Goal: Transaction & Acquisition: Purchase product/service

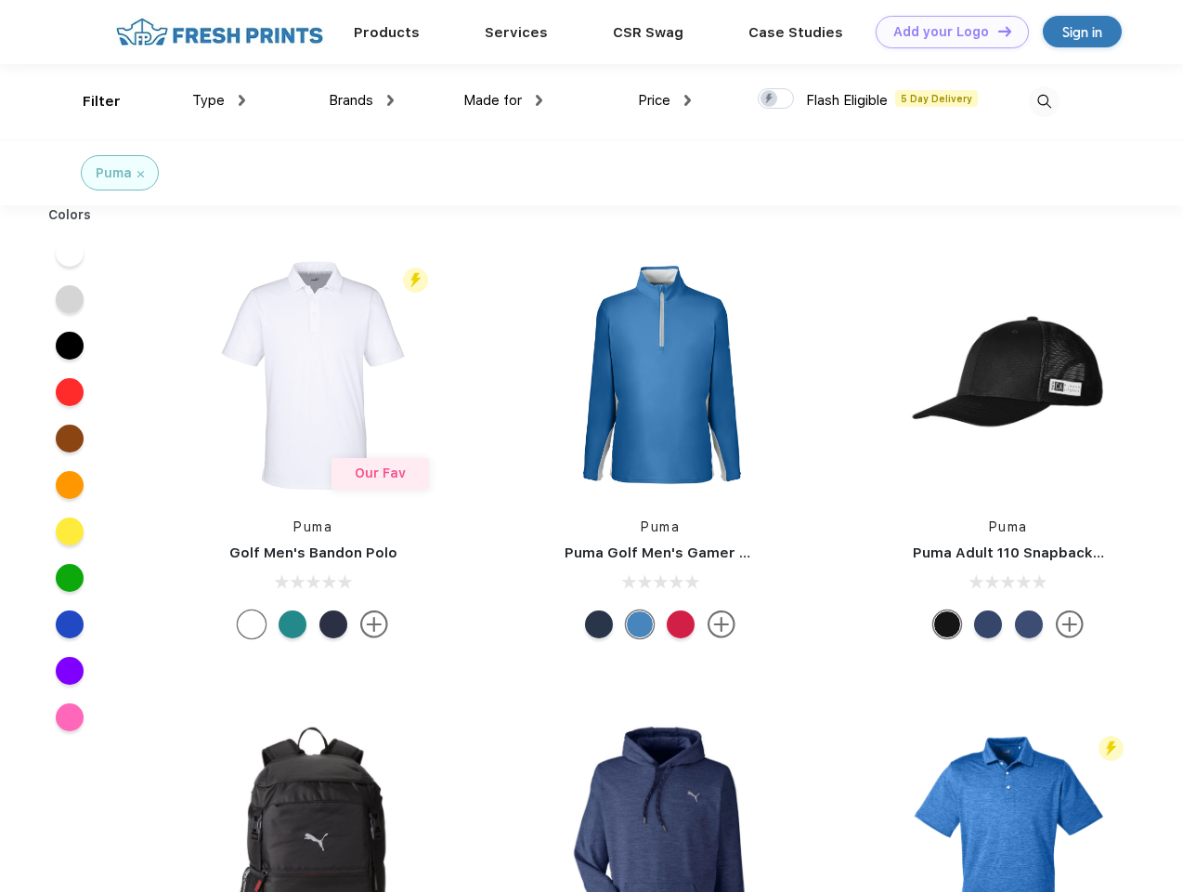
click at [945, 32] on link "Add your Logo Design Tool" at bounding box center [952, 32] width 153 height 33
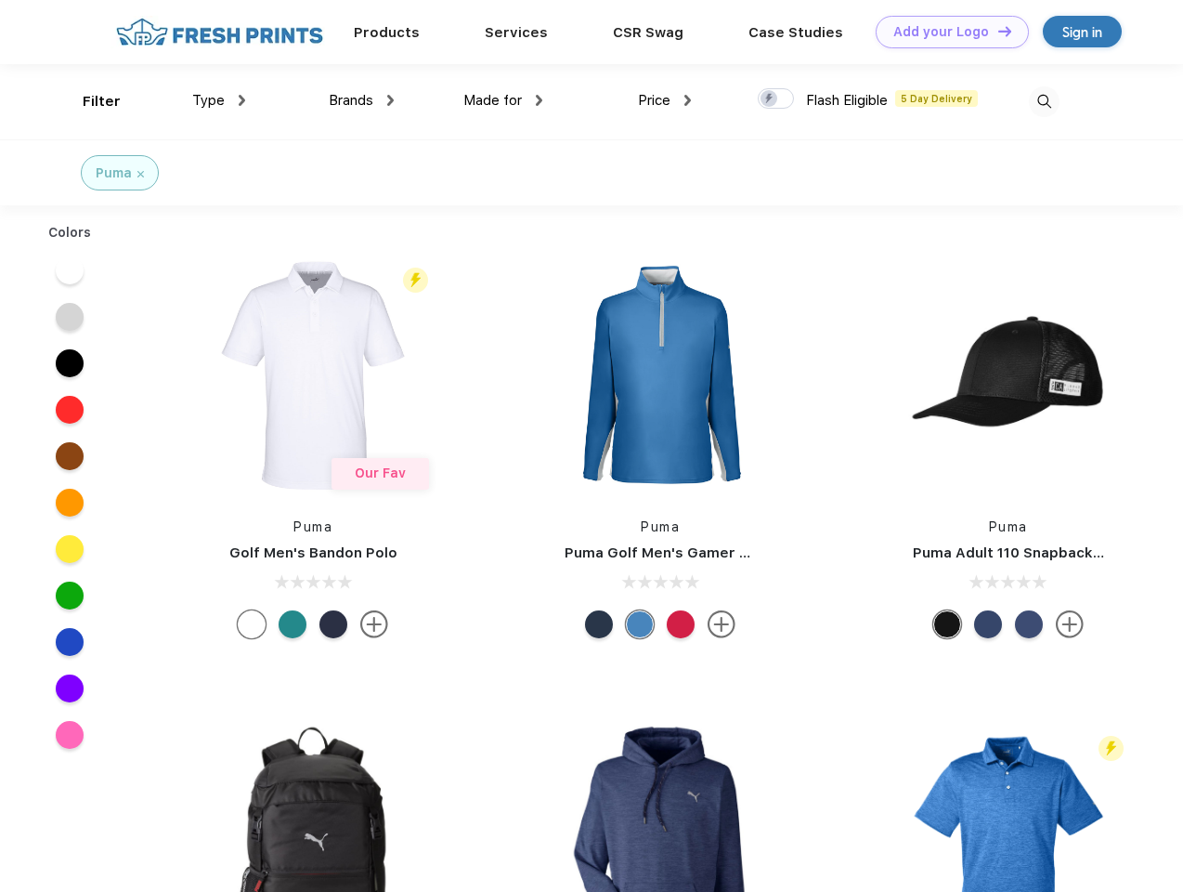
click at [0, 0] on div "Design Tool" at bounding box center [0, 0] width 0 height 0
click at [997, 31] on link "Add your Logo Design Tool" at bounding box center [952, 32] width 153 height 33
click at [89, 101] on div "Filter" at bounding box center [102, 101] width 38 height 21
click at [219, 100] on span "Type" at bounding box center [208, 100] width 33 height 17
click at [361, 100] on span "Brands" at bounding box center [351, 100] width 45 height 17
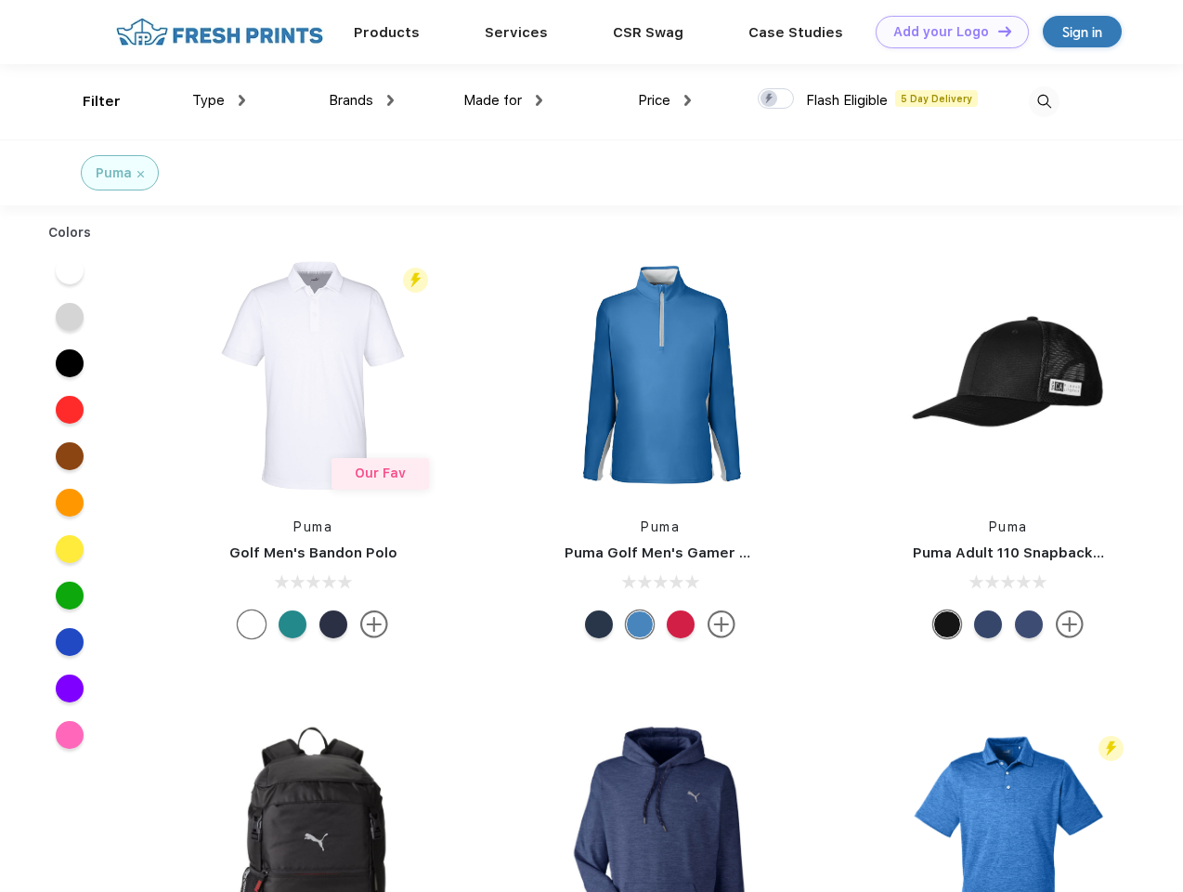
click at [503, 100] on span "Made for" at bounding box center [492, 100] width 59 height 17
click at [665, 100] on span "Price" at bounding box center [654, 100] width 33 height 17
click at [776, 99] on div at bounding box center [776, 98] width 36 height 20
click at [770, 99] on input "checkbox" at bounding box center [764, 93] width 12 height 12
click at [1044, 101] on img at bounding box center [1044, 101] width 31 height 31
